Goal: Transaction & Acquisition: Purchase product/service

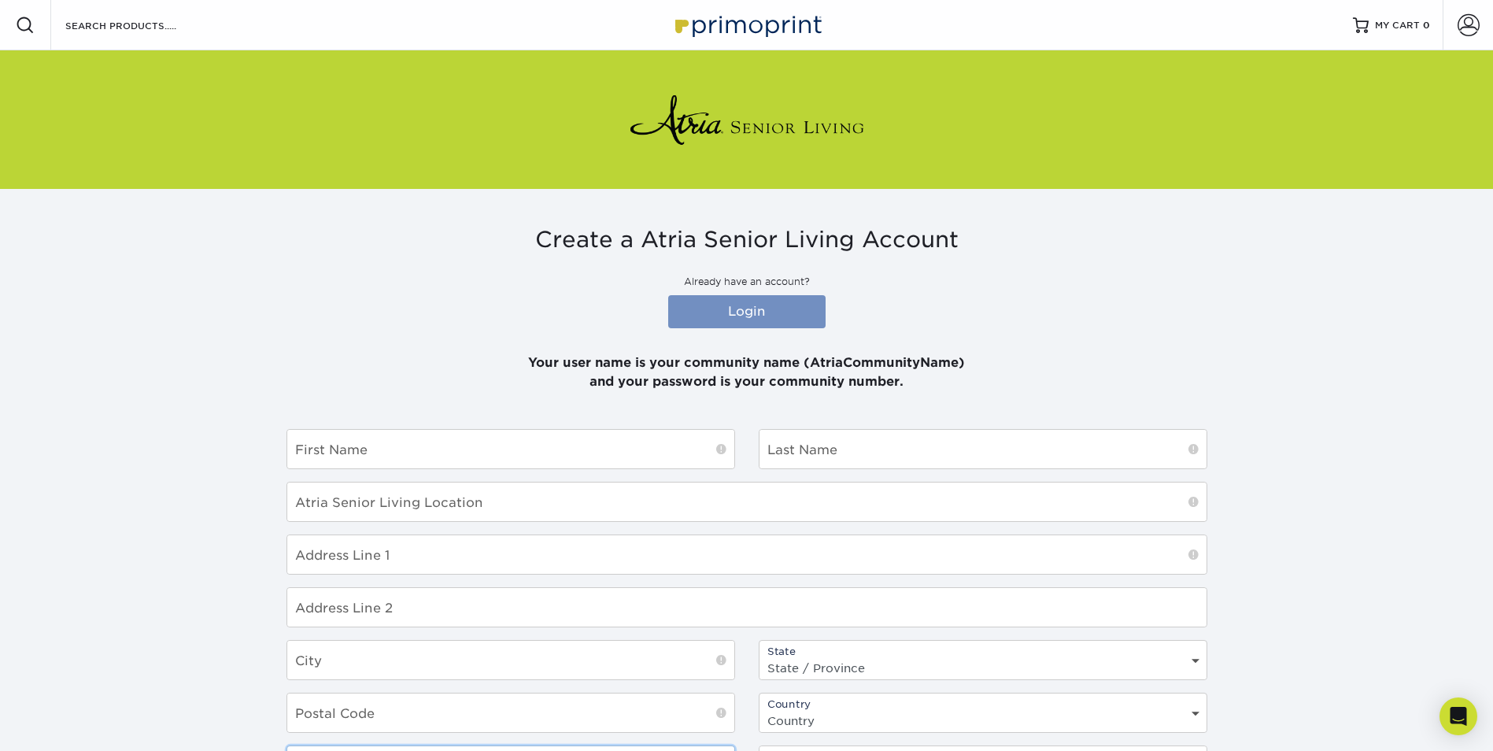
type input "AtriaTintonFalls"
click at [749, 312] on link "Login" at bounding box center [746, 311] width 157 height 33
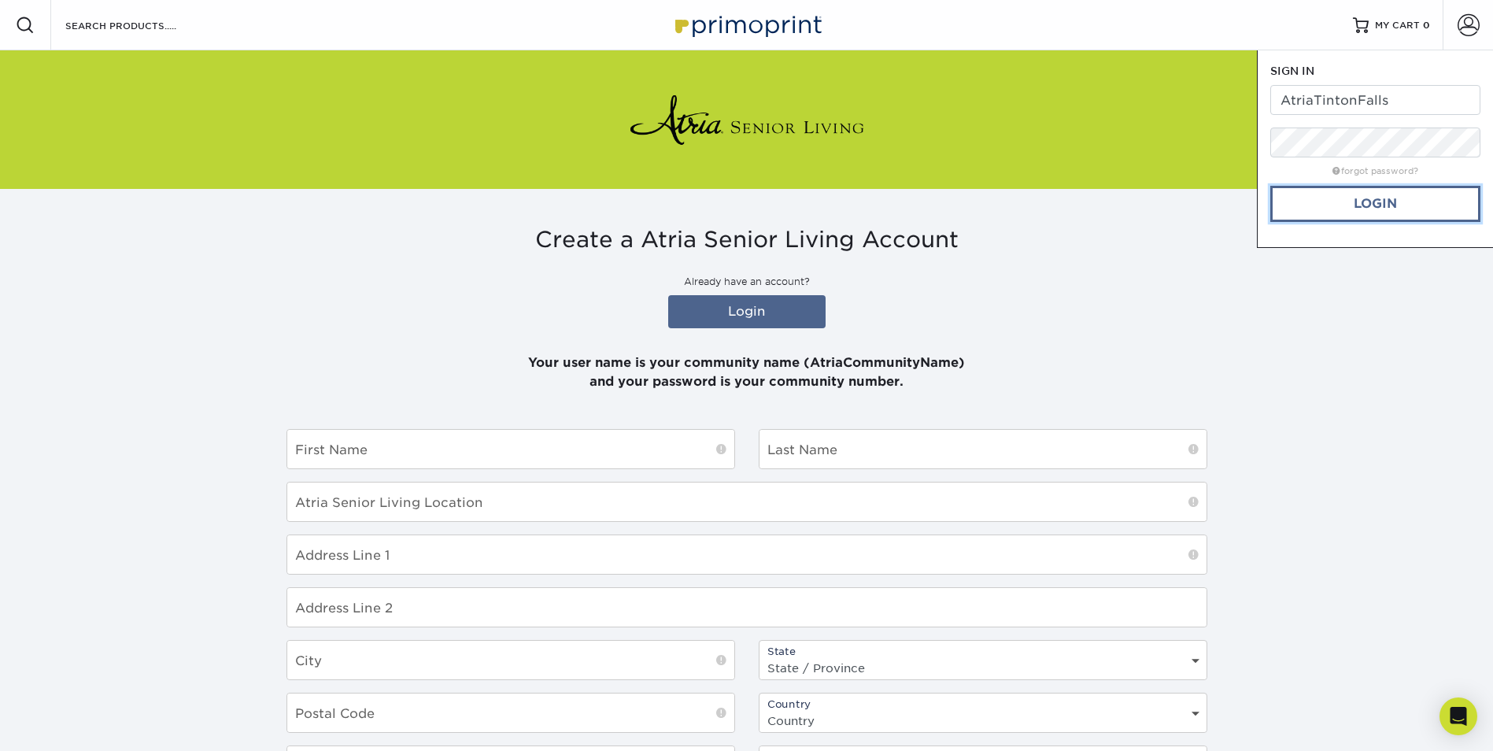
click at [1367, 202] on link "Login" at bounding box center [1376, 204] width 210 height 36
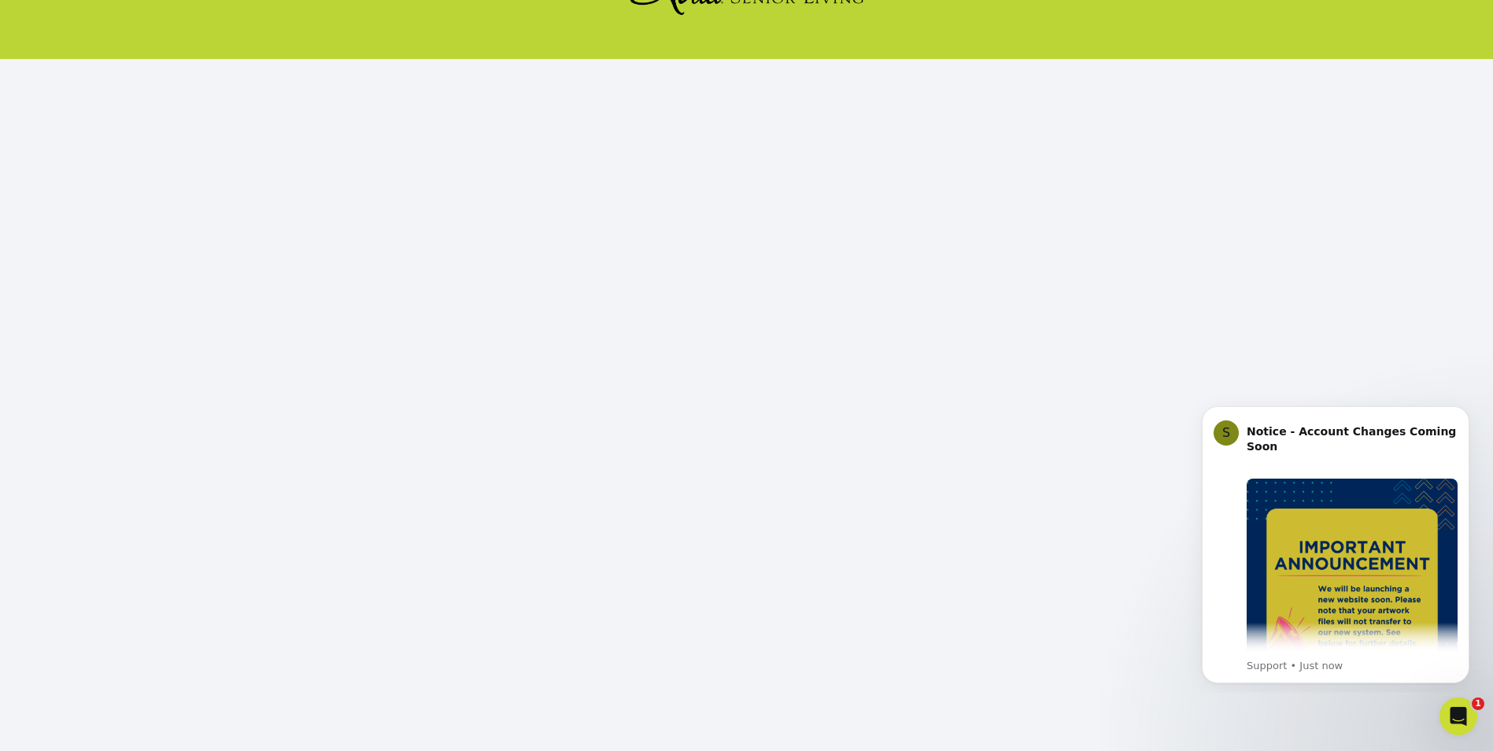
scroll to position [135, 0]
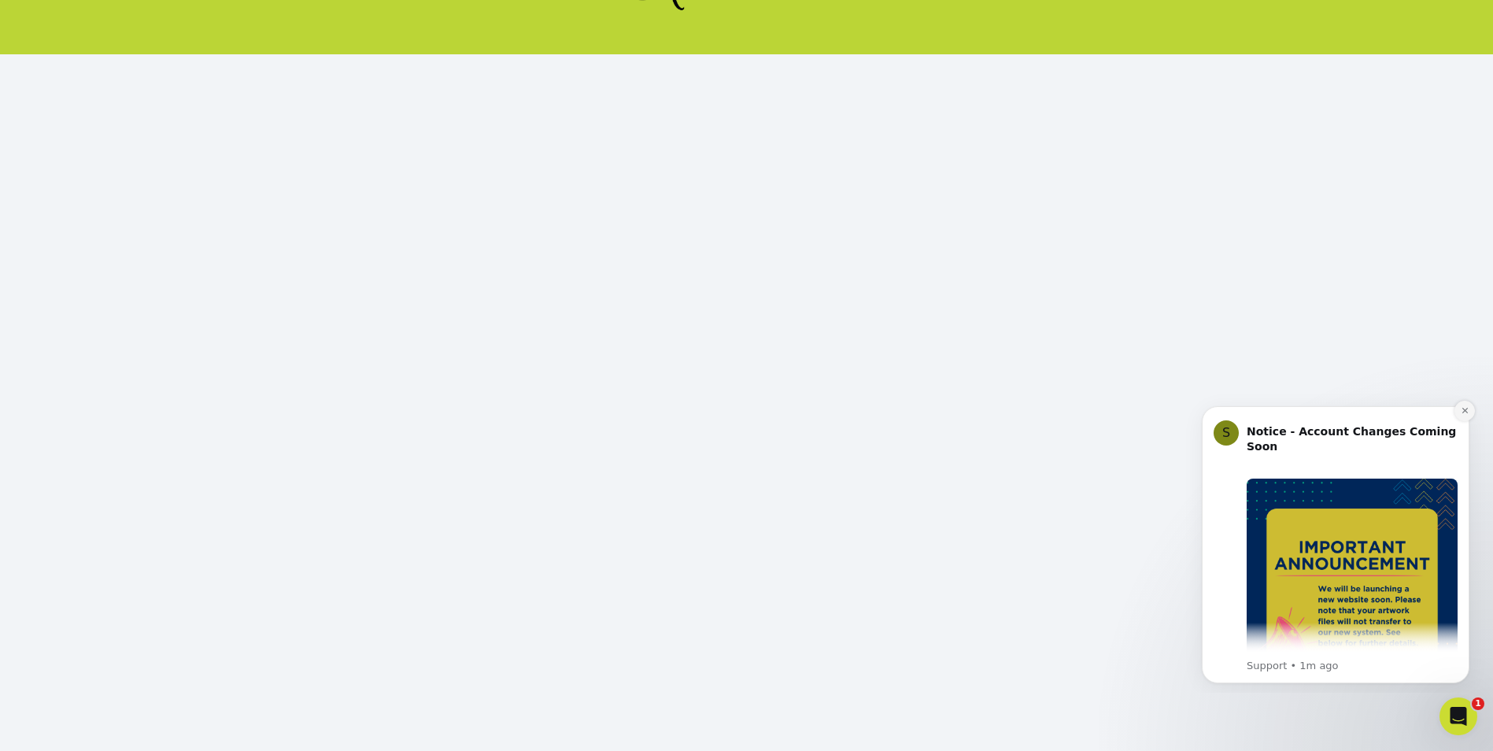
click at [1464, 409] on icon "Dismiss notification" at bounding box center [1465, 411] width 6 height 6
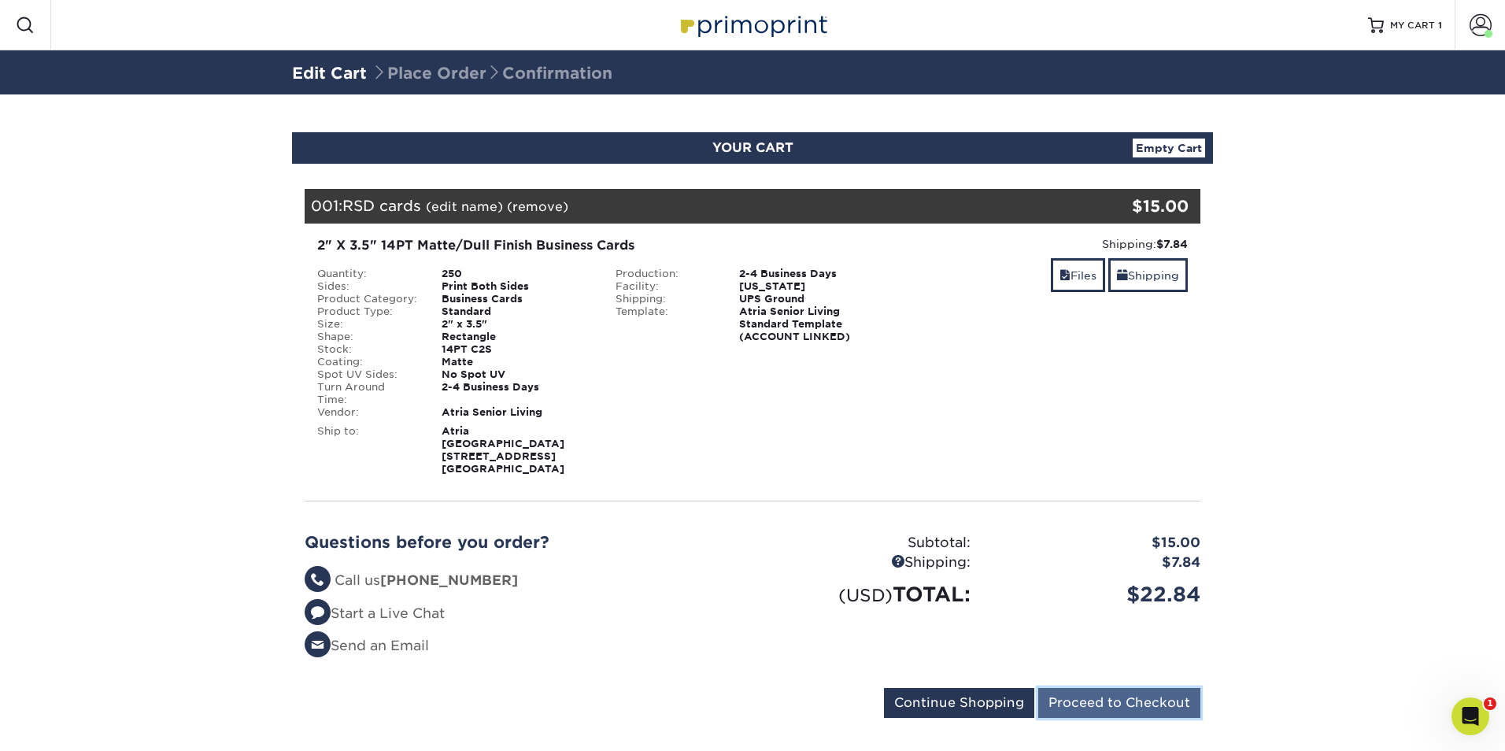
click at [1112, 688] on input "Proceed to Checkout" at bounding box center [1119, 703] width 162 height 30
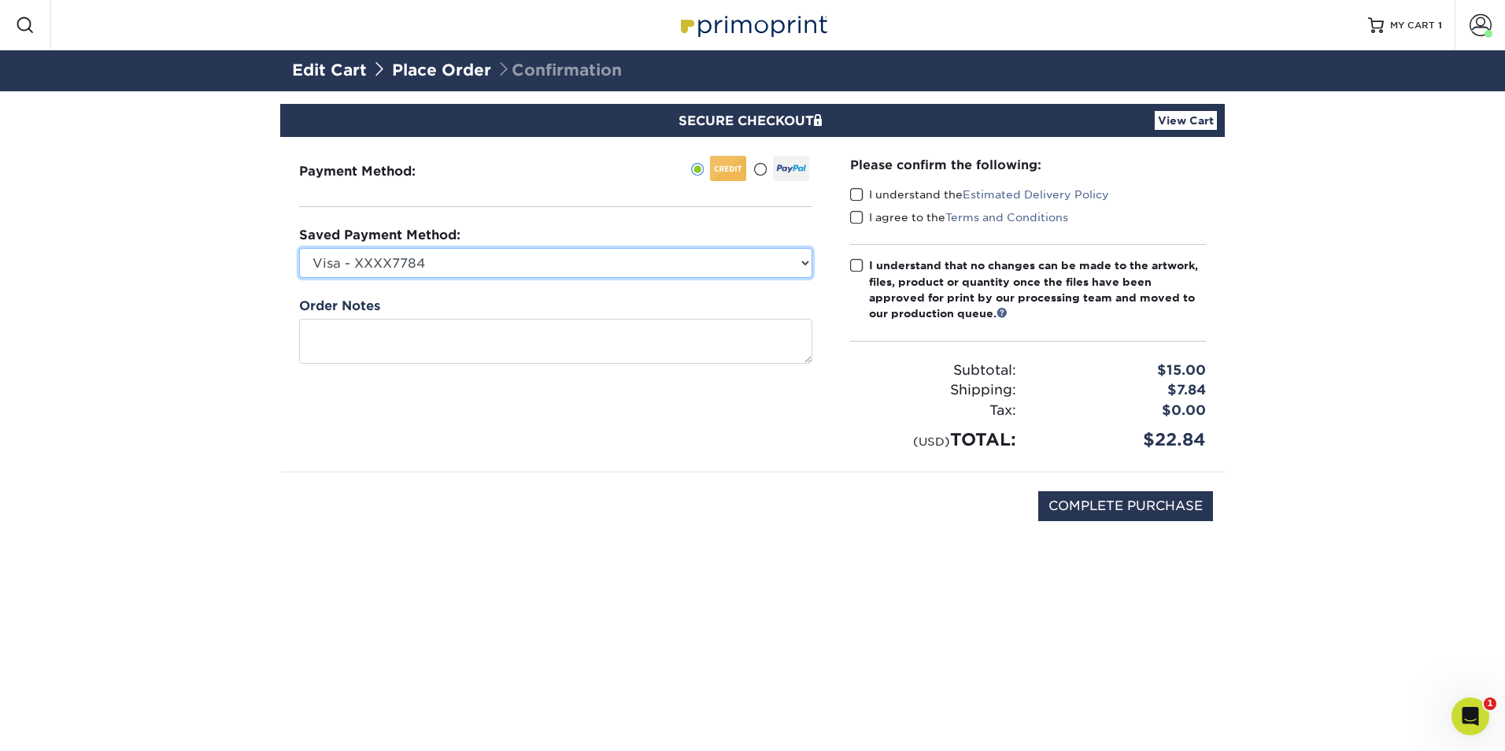
click at [805, 267] on select "Visa - XXXX7784 Visa - XXXX2677 Visa - XXXX0430 Visa - XXXX6268 Visa - XXXX0654…" at bounding box center [555, 263] width 513 height 30
select select "55853"
click at [299, 248] on select "Visa - XXXX7784 Visa - XXXX2677 Visa - XXXX0430 Visa - XXXX6268 Visa - XXXX0654…" at bounding box center [555, 263] width 513 height 30
click at [855, 194] on span at bounding box center [856, 194] width 13 height 15
click at [0, 0] on input "I understand the Estimated Delivery Policy" at bounding box center [0, 0] width 0 height 0
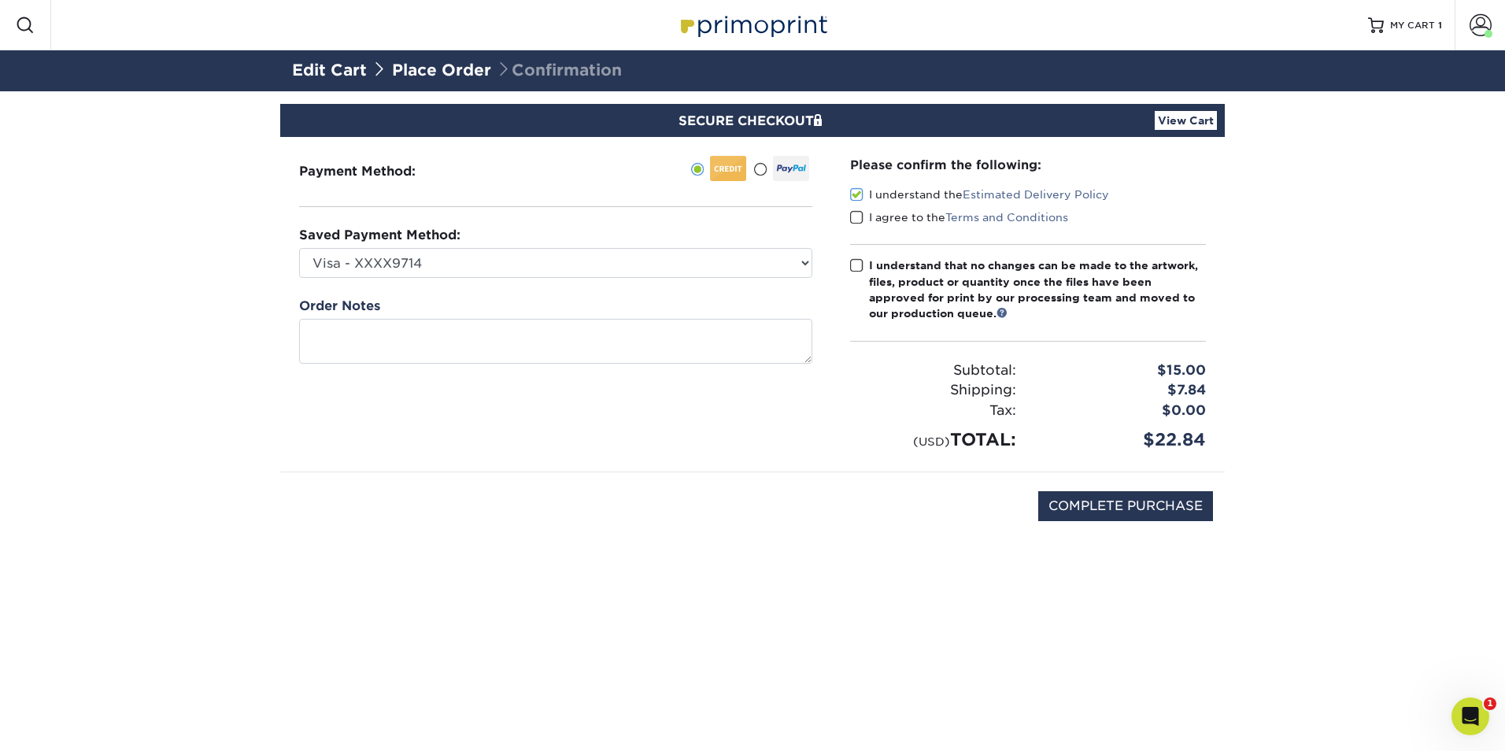
click at [853, 218] on span at bounding box center [856, 217] width 13 height 15
click at [0, 0] on input "I agree to the Terms and Conditions" at bounding box center [0, 0] width 0 height 0
click at [856, 266] on span at bounding box center [856, 265] width 13 height 15
click at [0, 0] on input "I understand that no changes can be made to the artwork, files, product or quan…" at bounding box center [0, 0] width 0 height 0
click at [1135, 505] on input "COMPLETE PURCHASE" at bounding box center [1125, 506] width 175 height 30
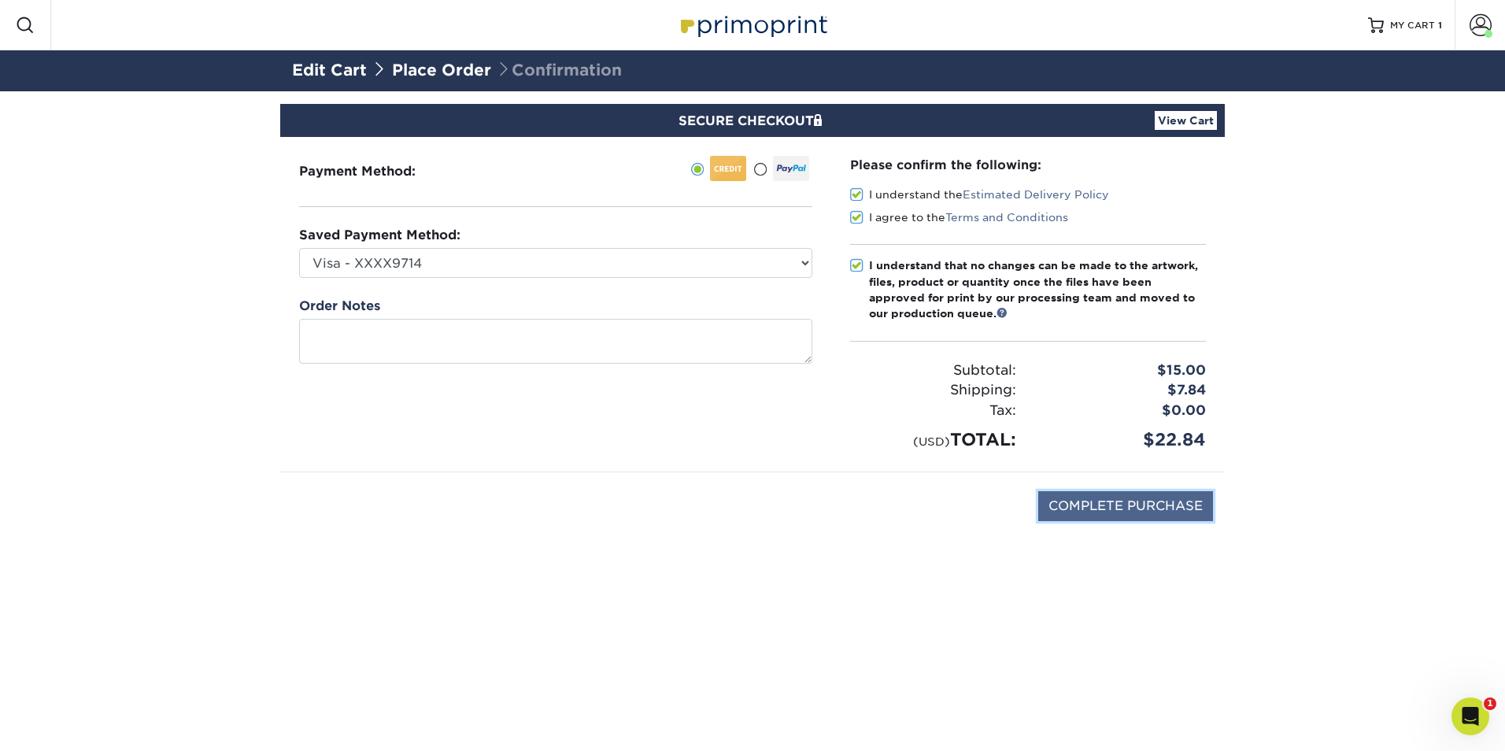
type input "PROCESSING, PLEASE WAIT..."
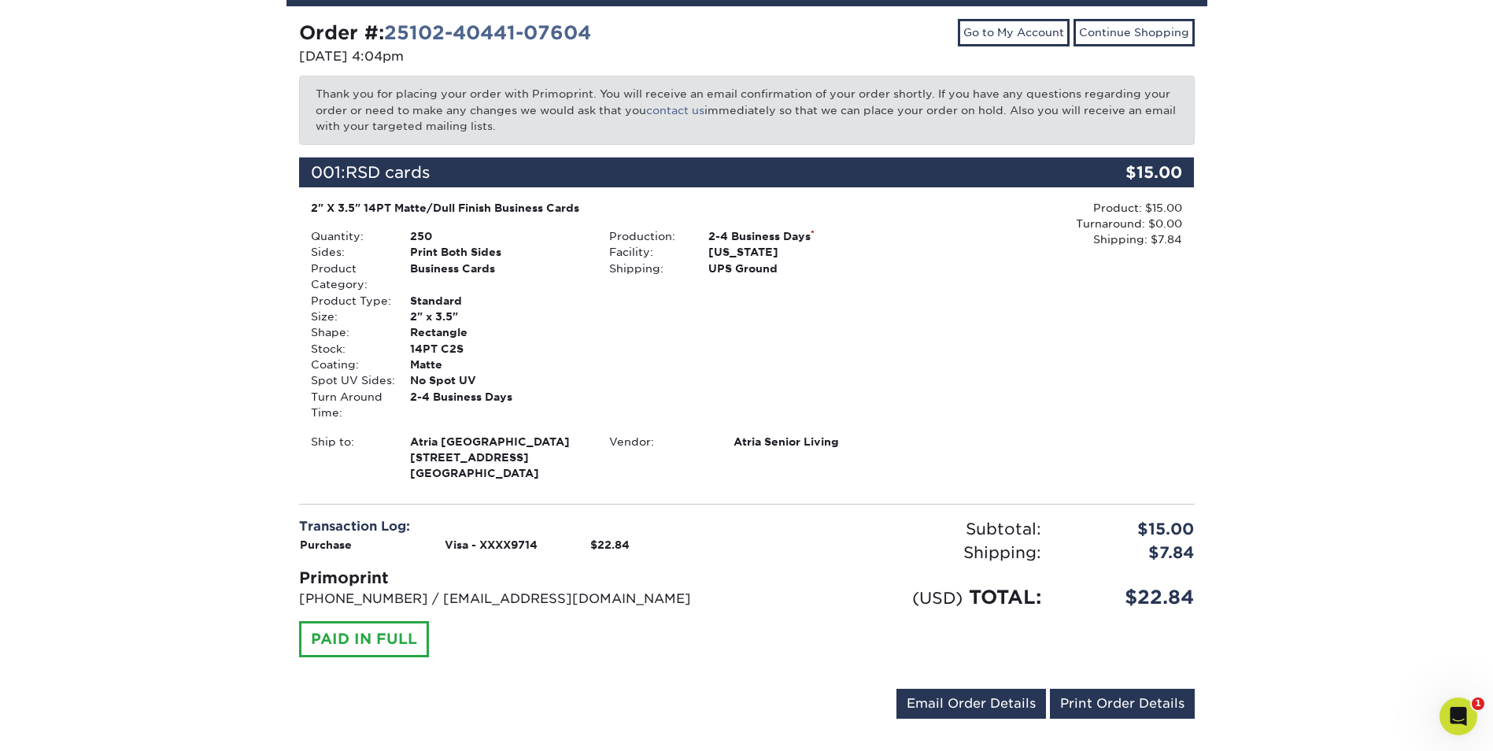
scroll to position [182, 0]
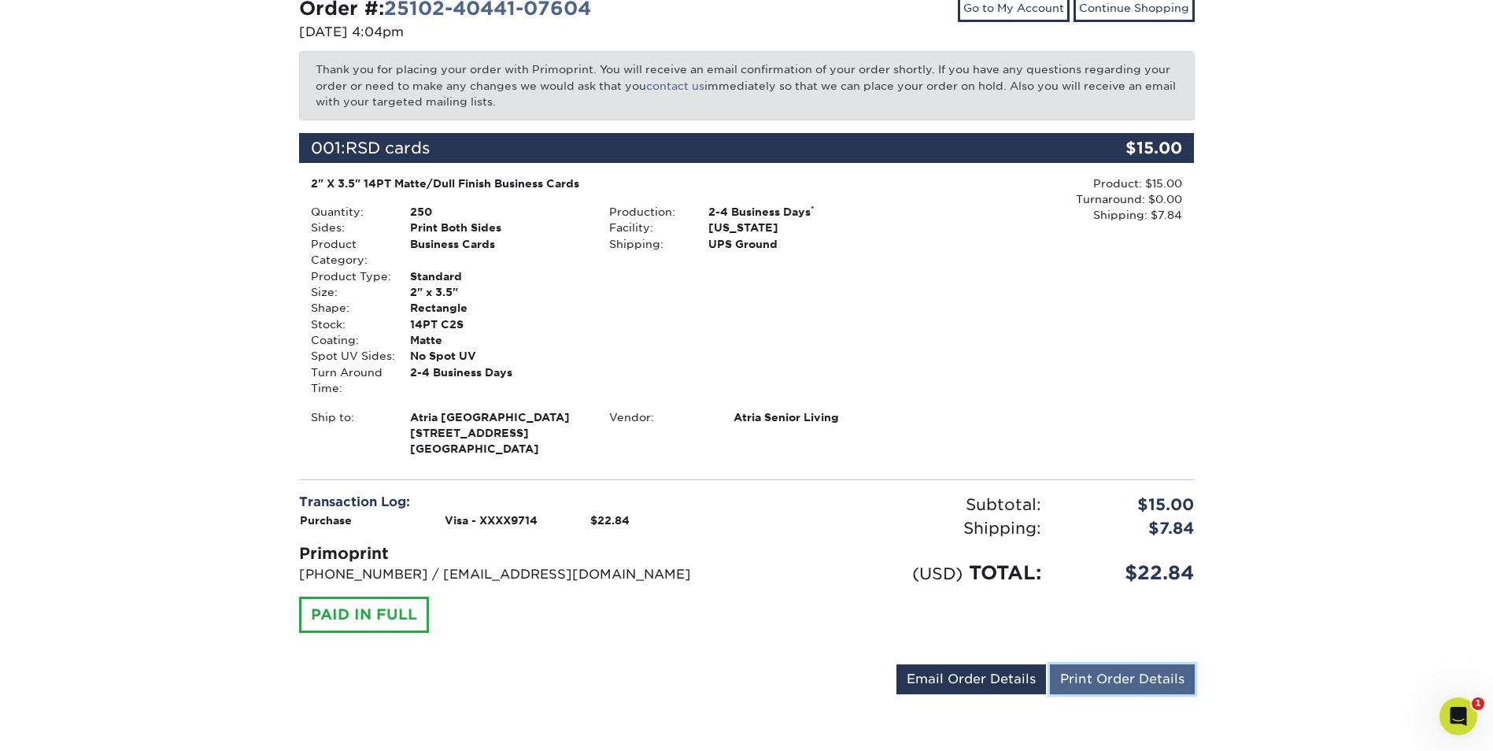
click at [1125, 673] on link "Print Order Details" at bounding box center [1122, 679] width 145 height 30
click at [942, 680] on link "Email Order Details" at bounding box center [972, 679] width 150 height 30
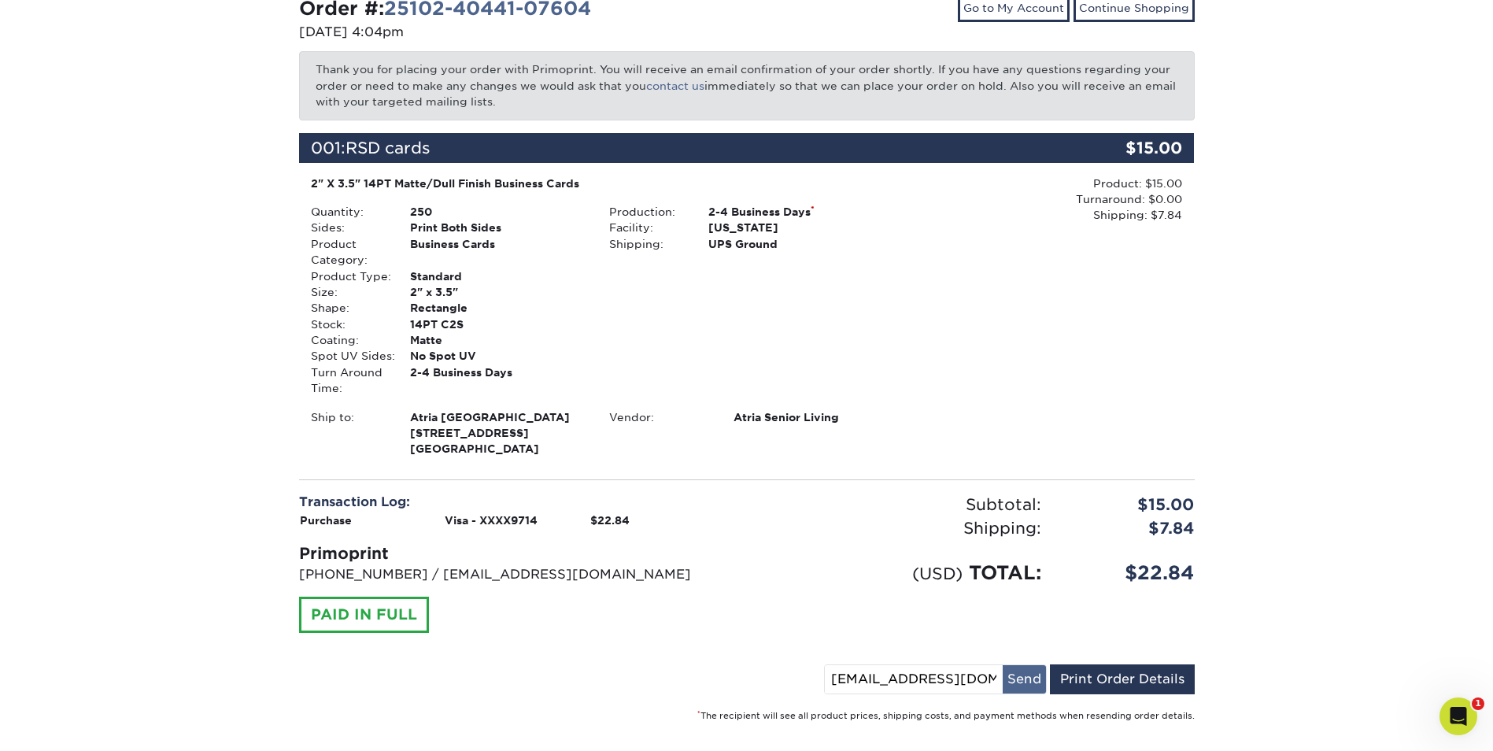
click at [1027, 681] on button "Send" at bounding box center [1024, 679] width 43 height 28
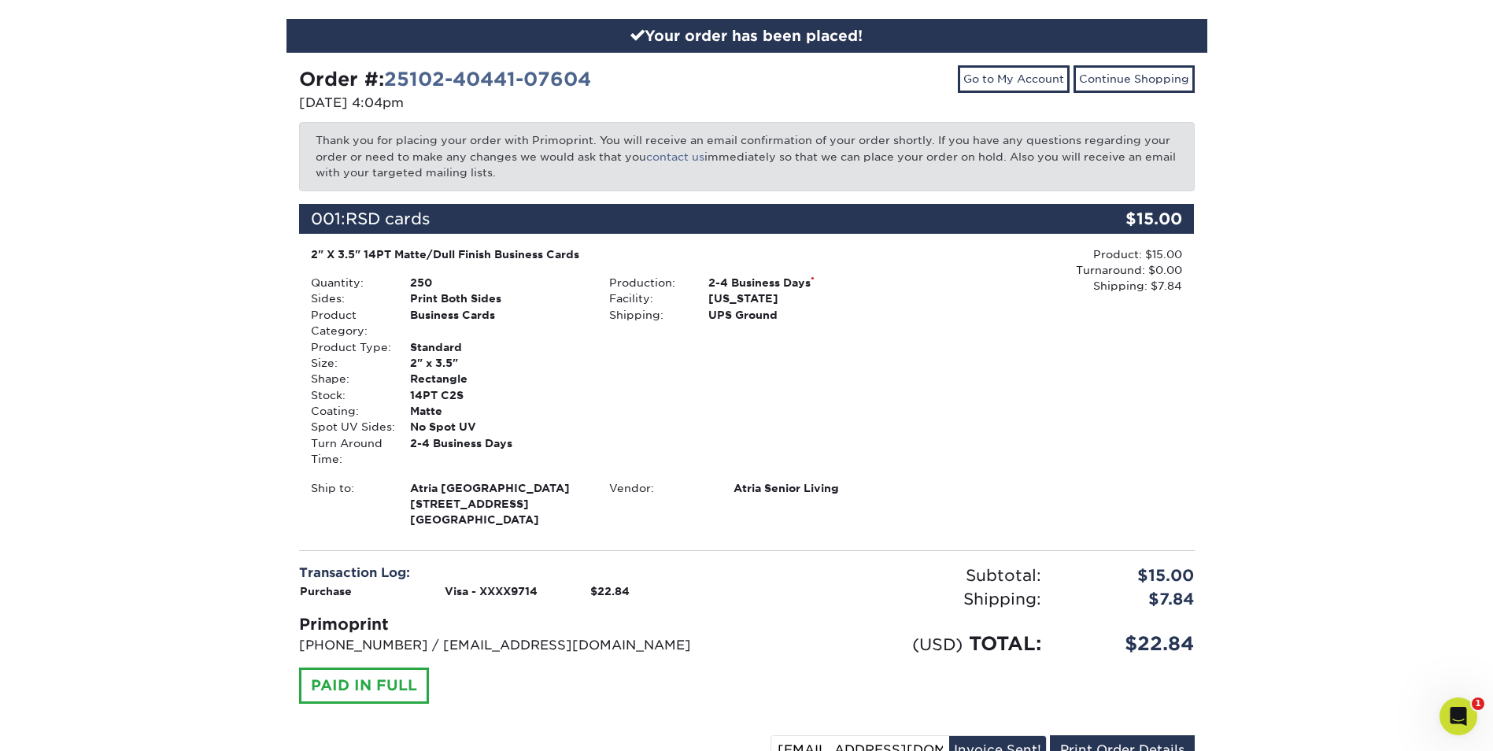
scroll to position [0, 0]
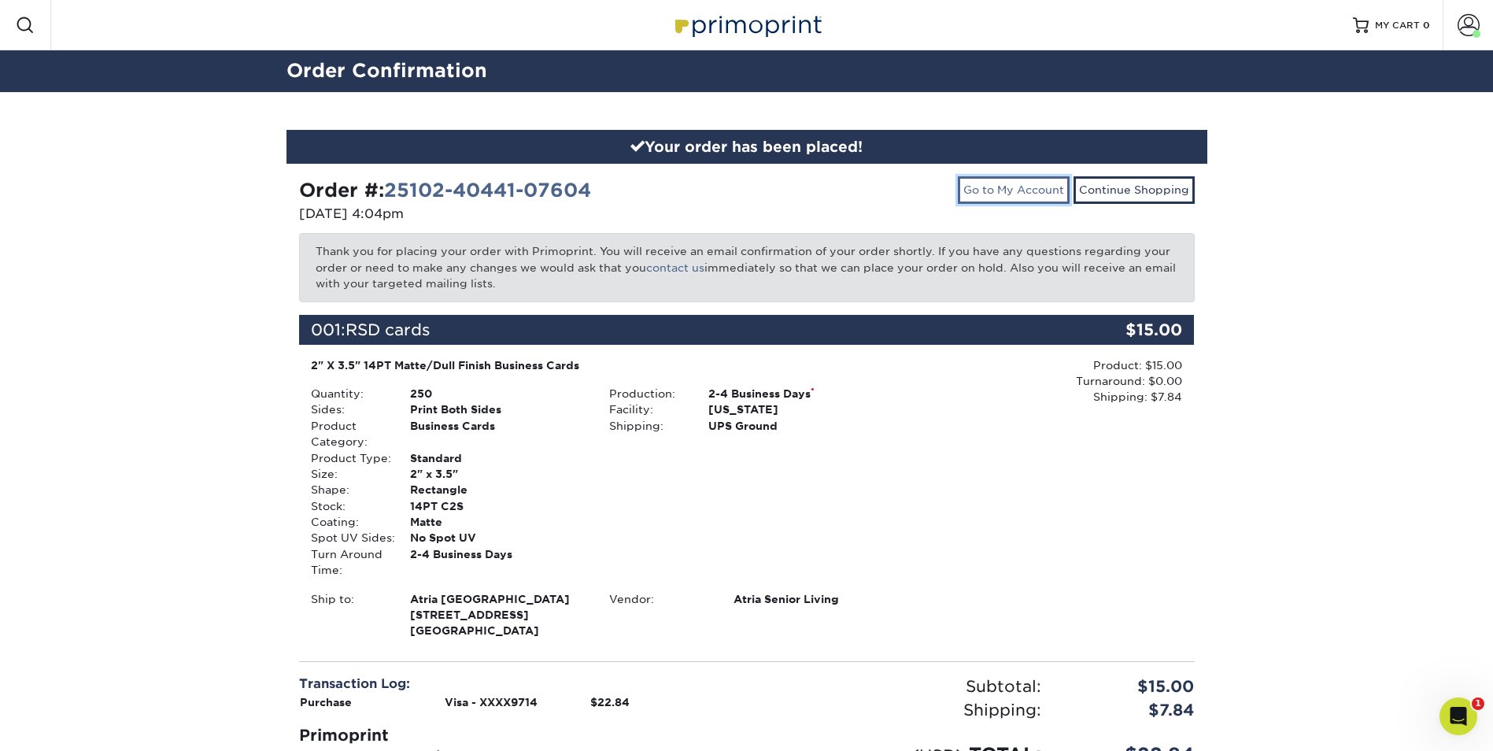
click at [1005, 189] on link "Go to My Account" at bounding box center [1014, 189] width 112 height 27
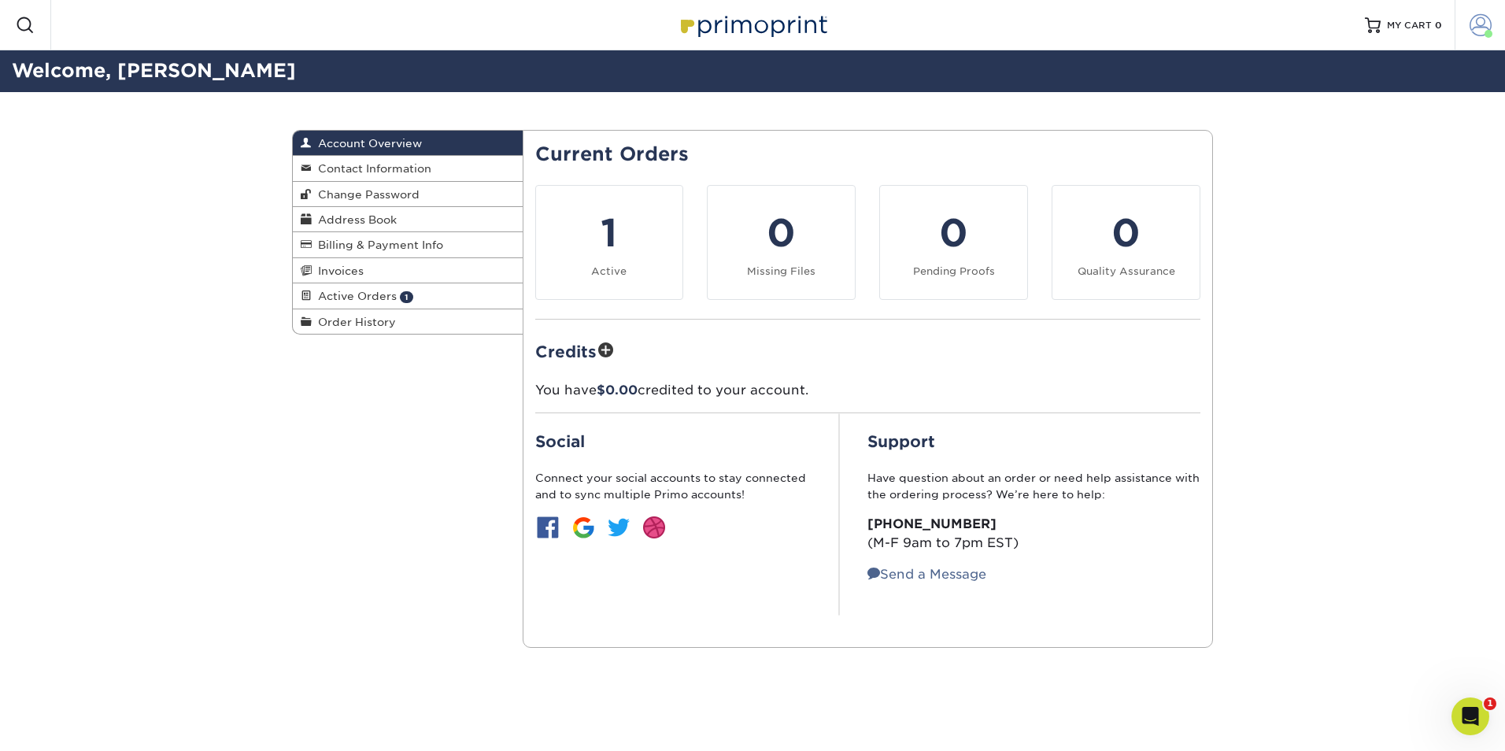
click at [1479, 25] on span at bounding box center [1481, 25] width 22 height 22
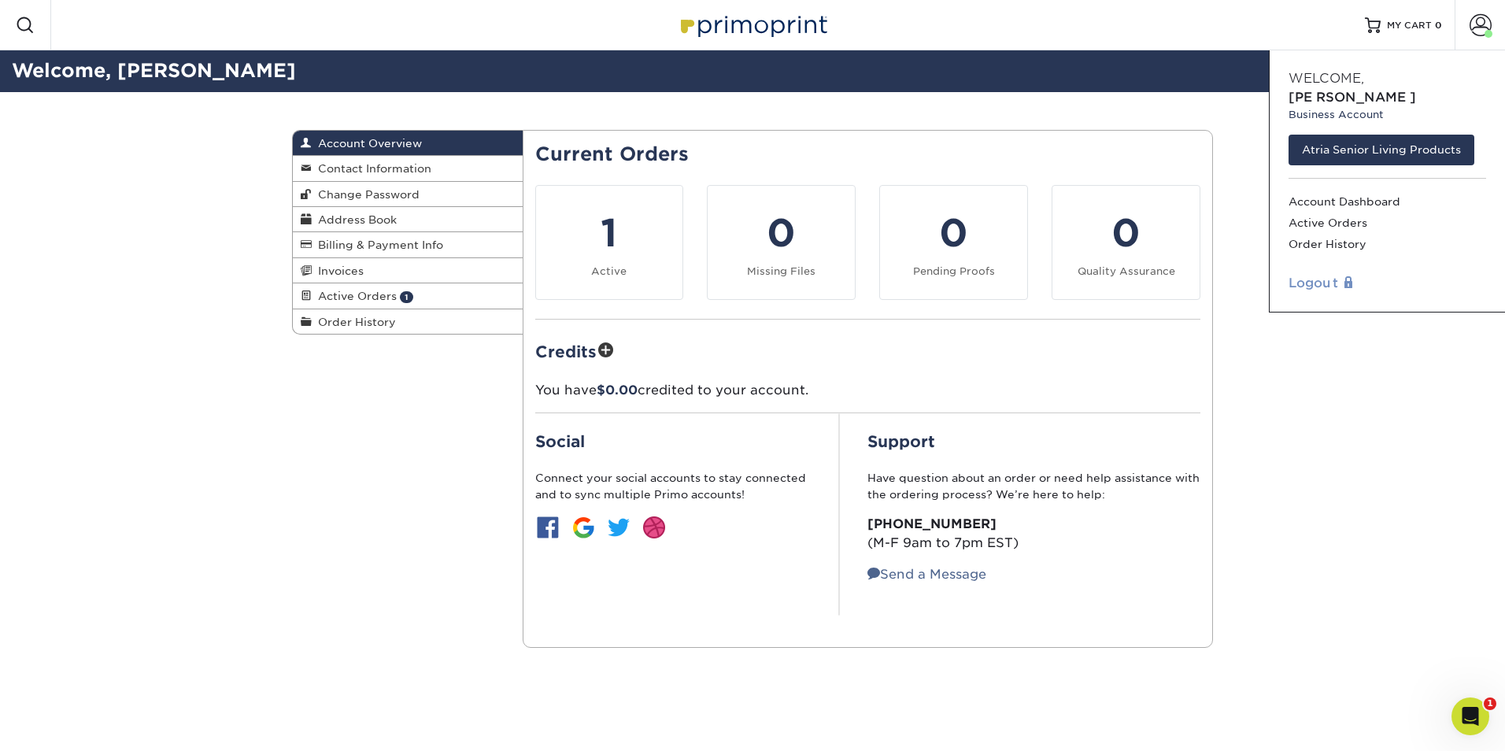
click at [1306, 274] on link "Logout" at bounding box center [1388, 283] width 198 height 19
